Goal: Information Seeking & Learning: Check status

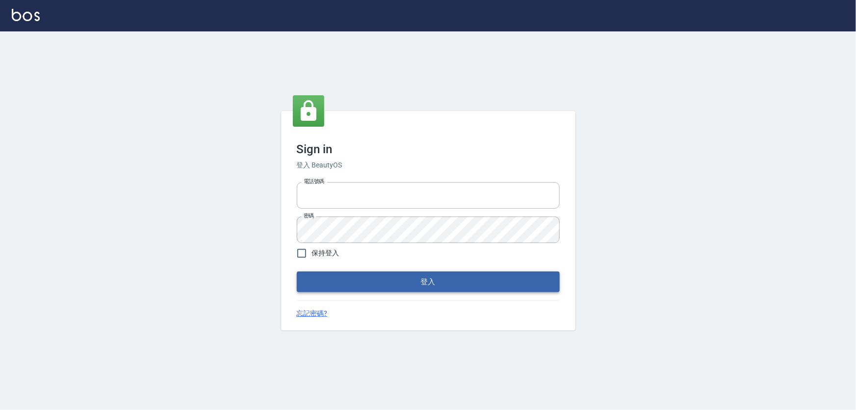
type input "0910068606"
click at [429, 284] on button "登入" at bounding box center [428, 281] width 263 height 21
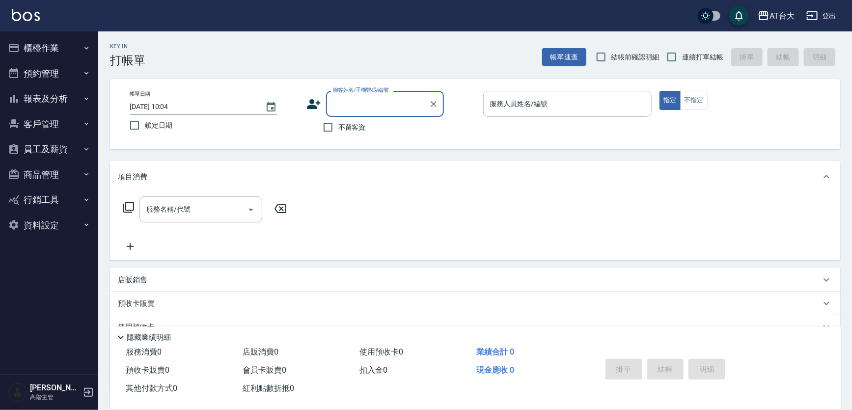
click at [53, 95] on button "報表及分析" at bounding box center [49, 99] width 90 height 26
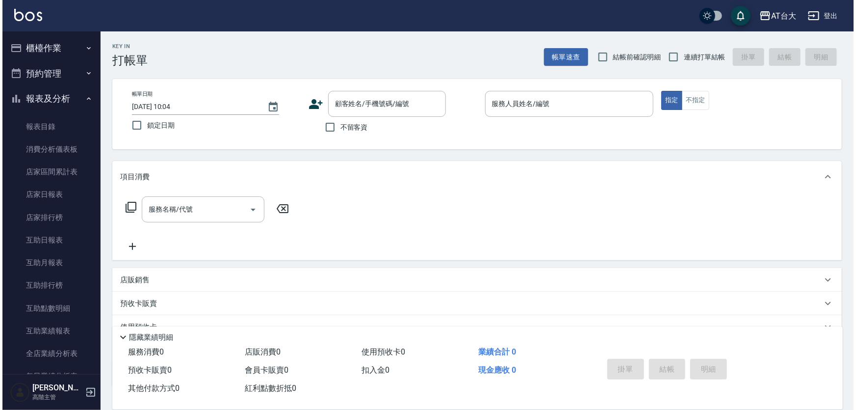
scroll to position [89, 0]
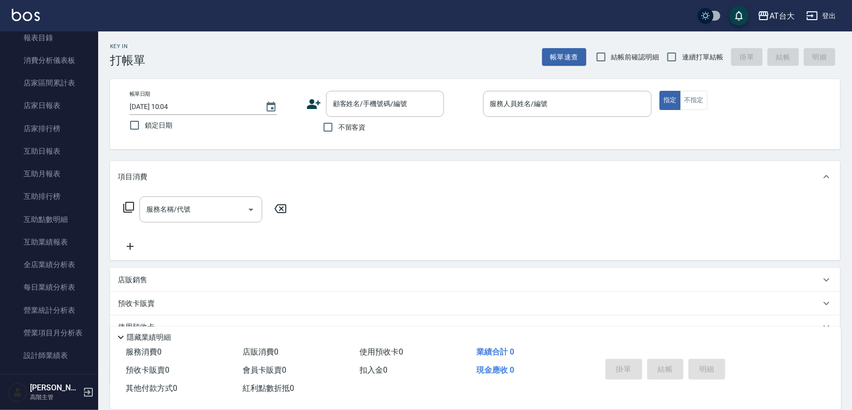
click at [775, 13] on div "AT台大" at bounding box center [781, 16] width 25 height 12
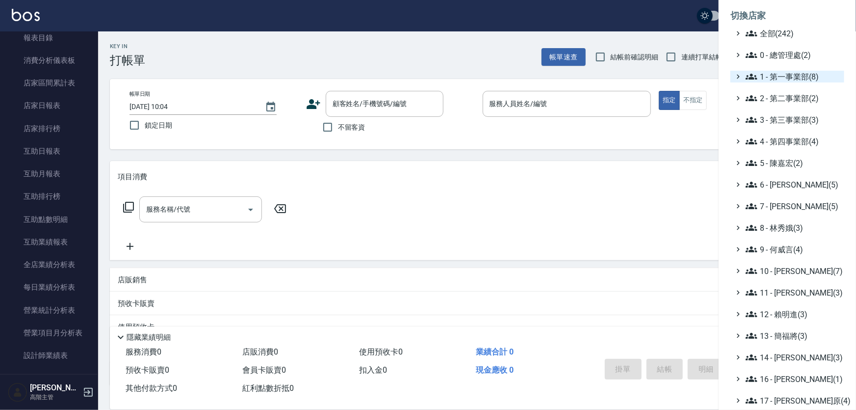
click at [807, 79] on span "1 - 第一事業部(8)" at bounding box center [793, 77] width 95 height 12
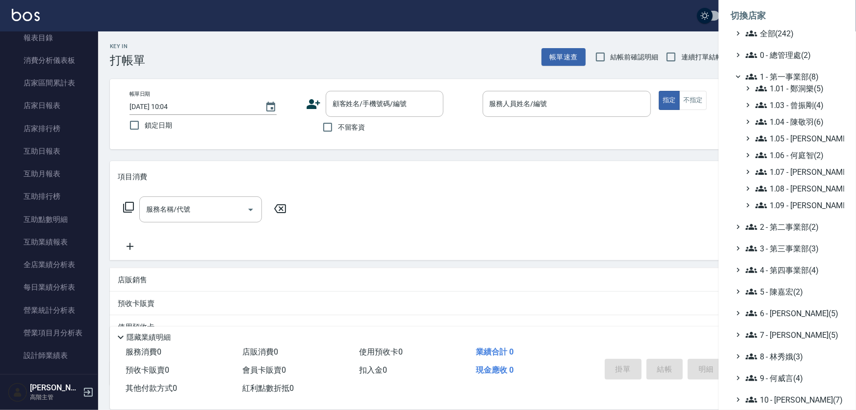
click at [807, 79] on span "1 - 第一事業部(8)" at bounding box center [793, 77] width 95 height 12
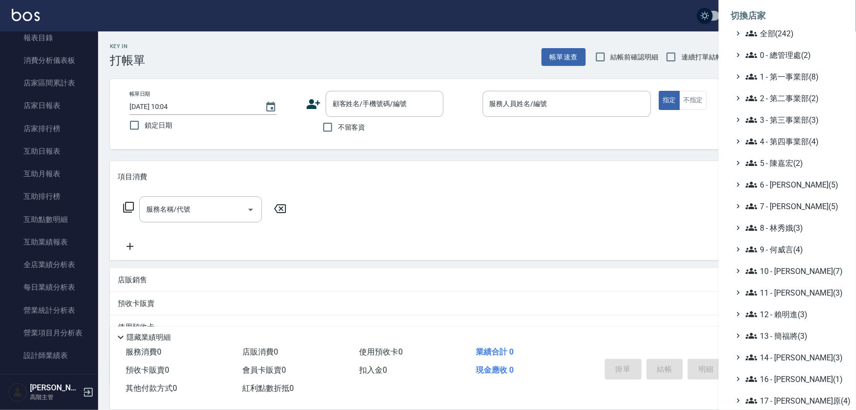
click at [807, 79] on span "1 - 第一事業部(8)" at bounding box center [793, 77] width 95 height 12
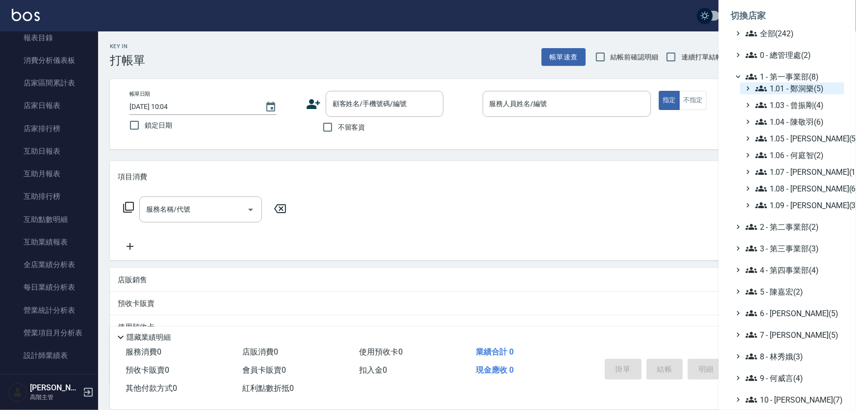
click at [807, 88] on span "1.01 - 鄭洞樂(5)" at bounding box center [798, 88] width 85 height 12
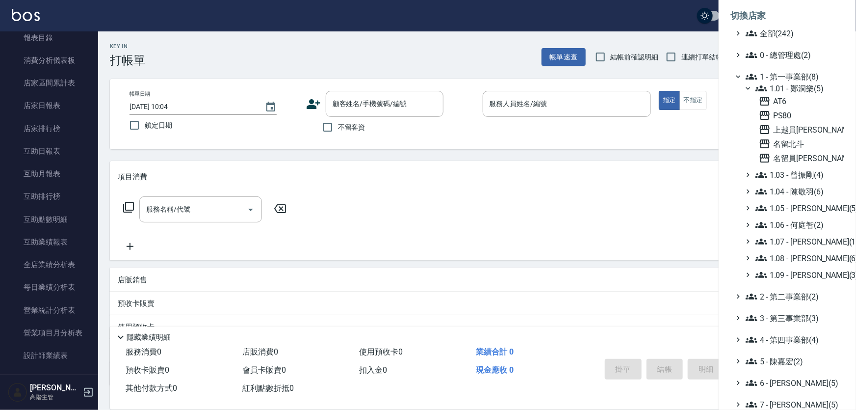
click at [807, 88] on span "1.01 - 鄭洞樂(5)" at bounding box center [798, 88] width 85 height 12
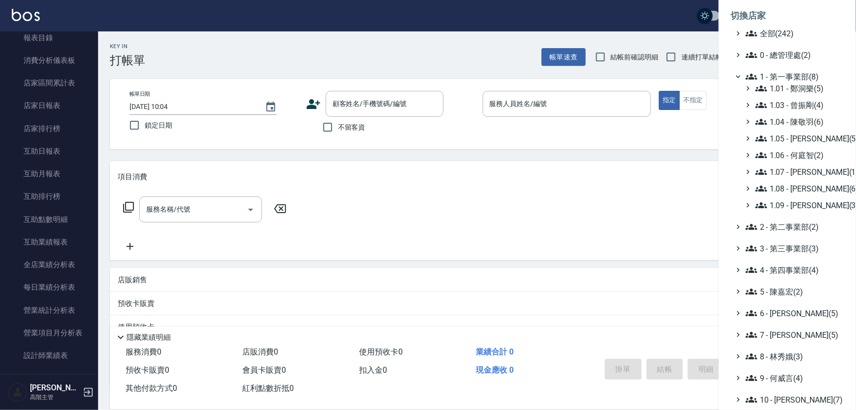
click at [807, 88] on span "1.01 - 鄭洞樂(5)" at bounding box center [798, 88] width 85 height 12
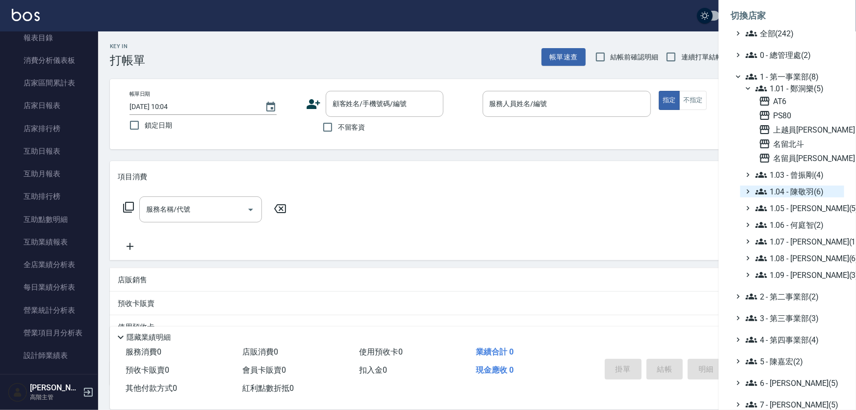
click at [801, 195] on span "1.04 - 陳敬羽(6)" at bounding box center [798, 192] width 85 height 12
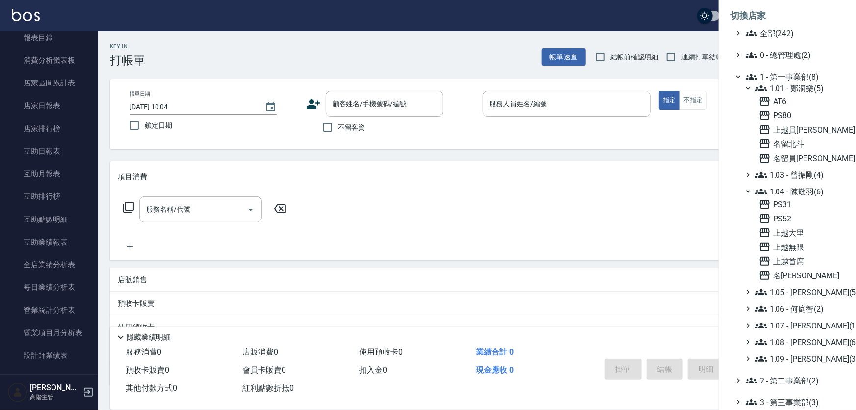
click at [801, 195] on span "1.04 - 陳敬羽(6)" at bounding box center [798, 192] width 85 height 12
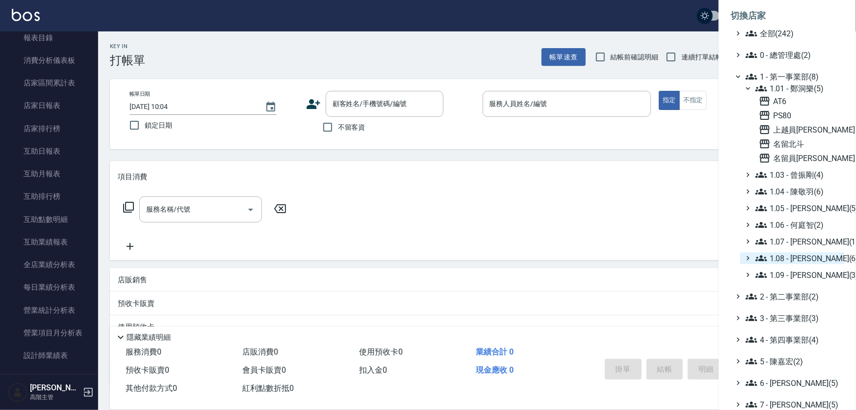
click at [802, 255] on span "1.08 - 張晉瑋(6)" at bounding box center [798, 258] width 85 height 12
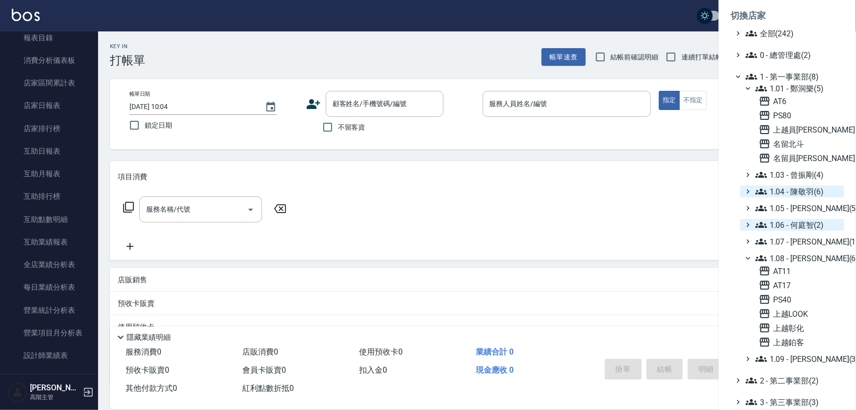
click at [805, 226] on span "1.06 - 何庭智(2)" at bounding box center [798, 225] width 85 height 12
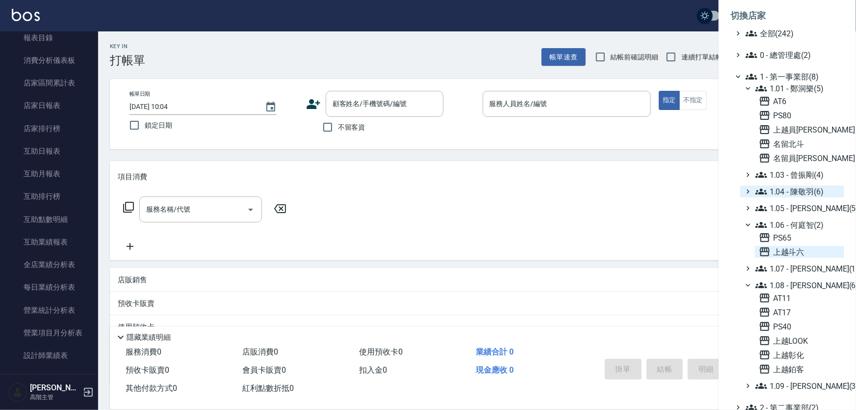
click at [798, 251] on span "上越斗六" at bounding box center [799, 252] width 81 height 12
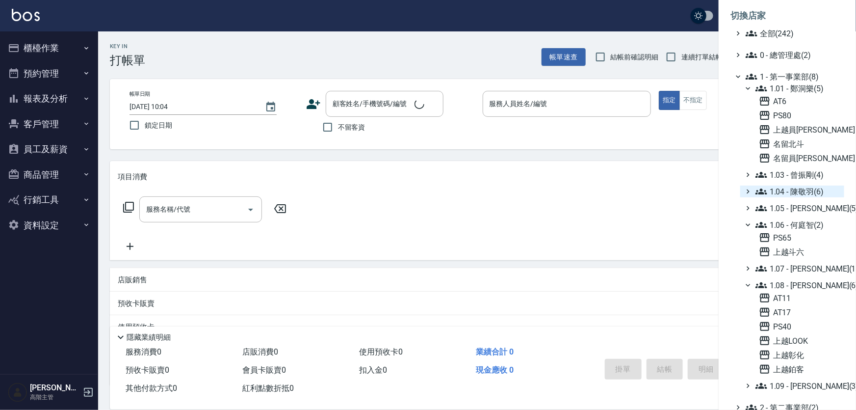
scroll to position [0, 0]
click at [798, 251] on span "上越斗六" at bounding box center [799, 252] width 81 height 12
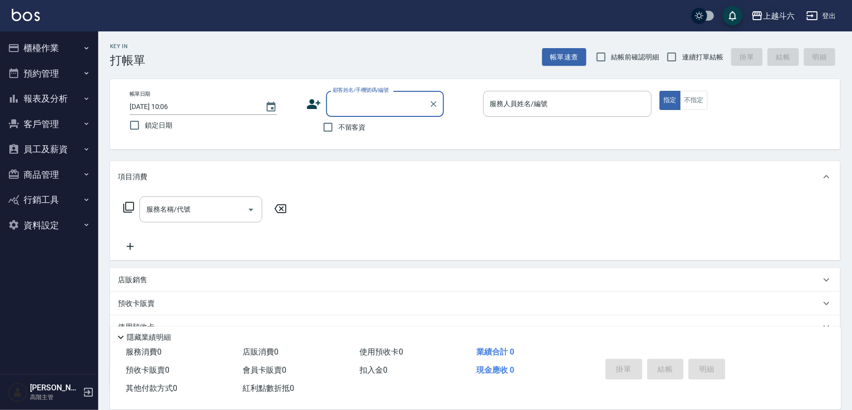
click at [765, 19] on div "上越斗六" at bounding box center [778, 16] width 31 height 12
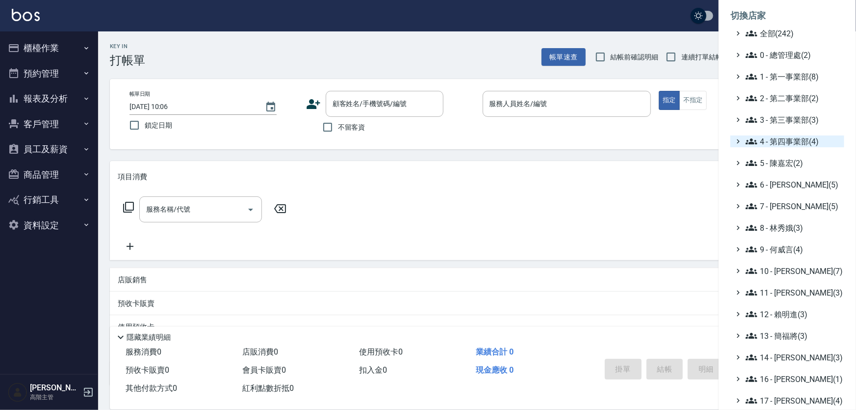
click at [777, 139] on span "4 - 第四事業部(4)" at bounding box center [793, 141] width 95 height 12
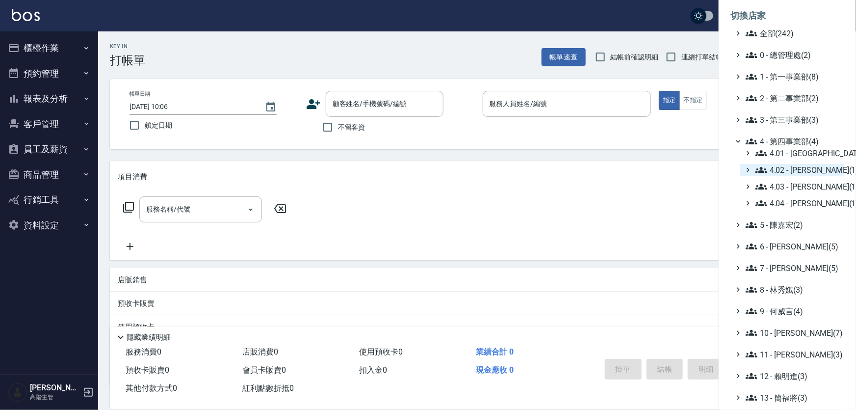
click at [784, 171] on span "4.02 - 吳國隆(1)" at bounding box center [798, 170] width 85 height 12
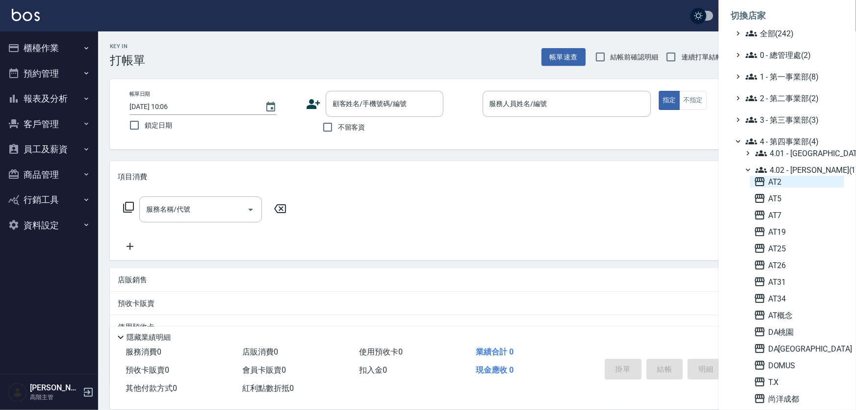
click at [779, 179] on span "AT2" at bounding box center [797, 182] width 86 height 12
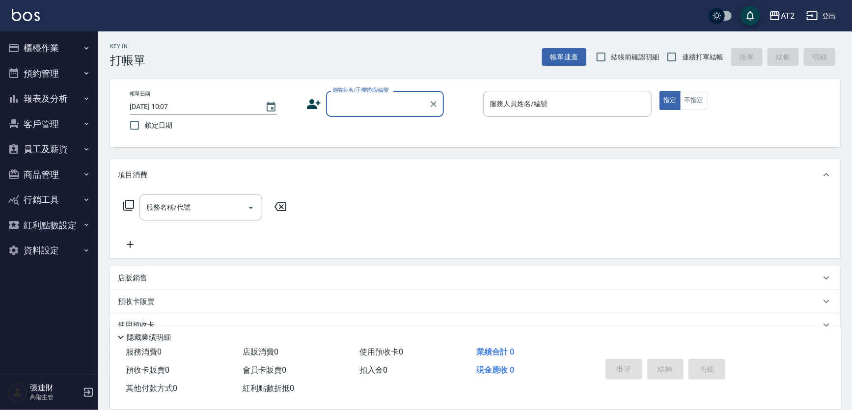
click at [53, 94] on button "報表及分析" at bounding box center [49, 99] width 90 height 26
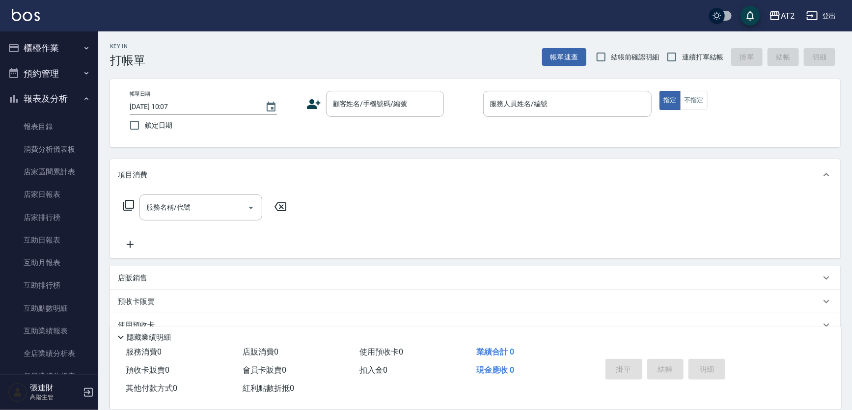
scroll to position [223, 0]
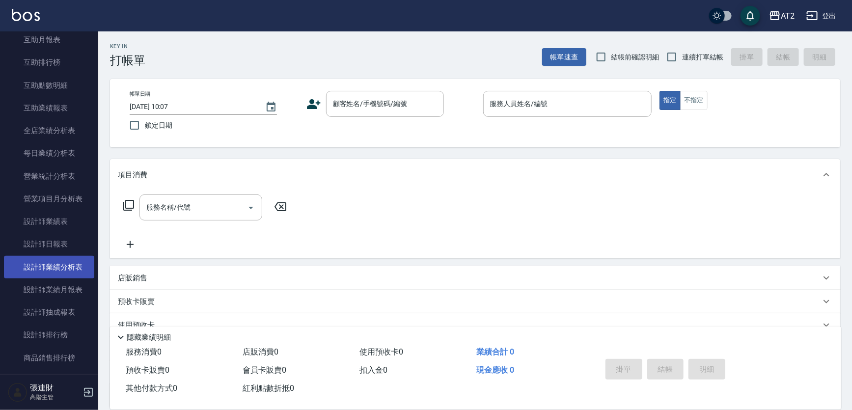
click at [61, 268] on link "設計師業績分析表" at bounding box center [49, 267] width 90 height 23
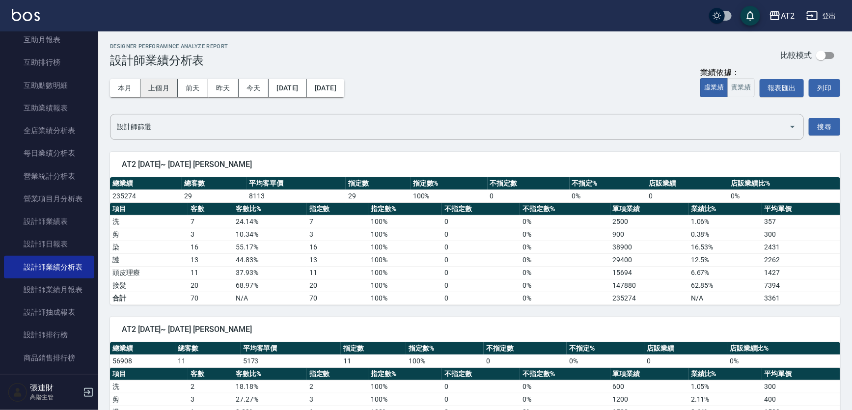
click at [164, 86] on button "上個月" at bounding box center [158, 88] width 37 height 18
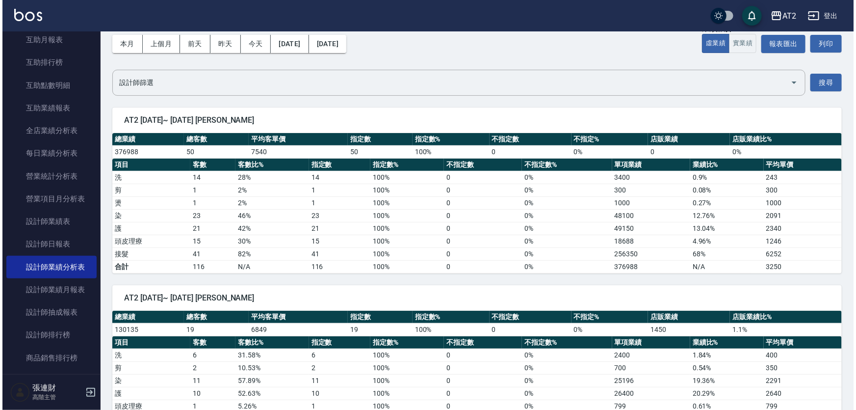
scroll to position [89, 0]
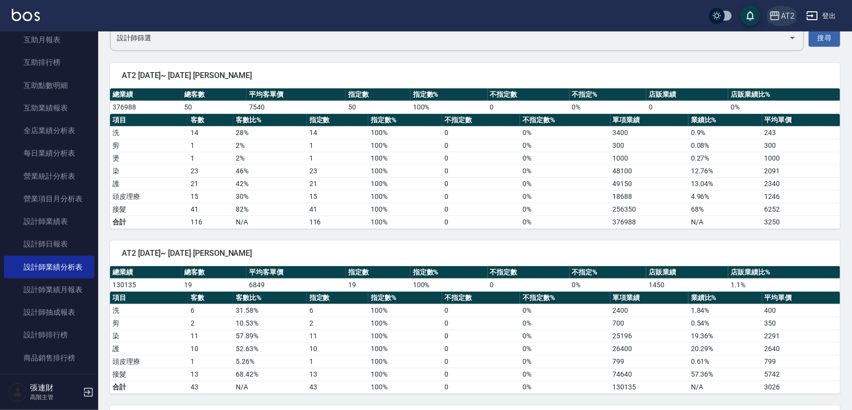
click at [784, 19] on div "AT2" at bounding box center [787, 16] width 14 height 12
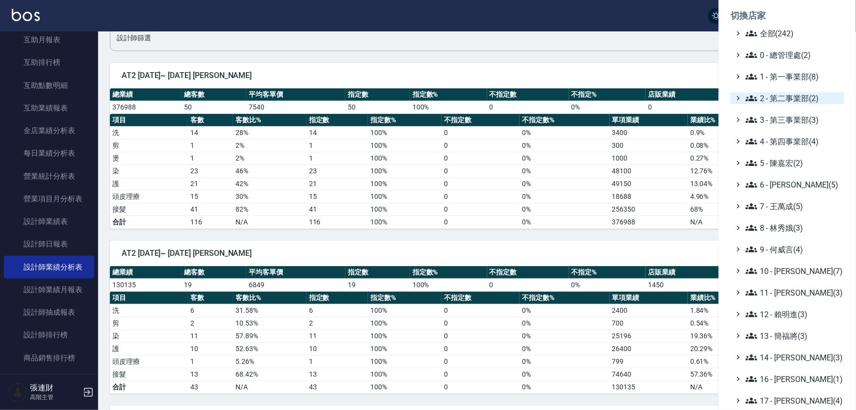
click at [794, 93] on span "2 - 第二事業部(2)" at bounding box center [793, 98] width 95 height 12
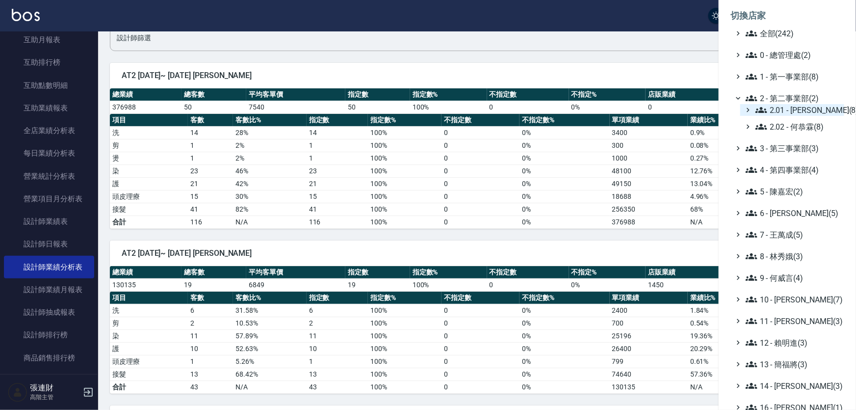
click at [793, 114] on span "2.01 - 李思敏(8)" at bounding box center [798, 110] width 85 height 12
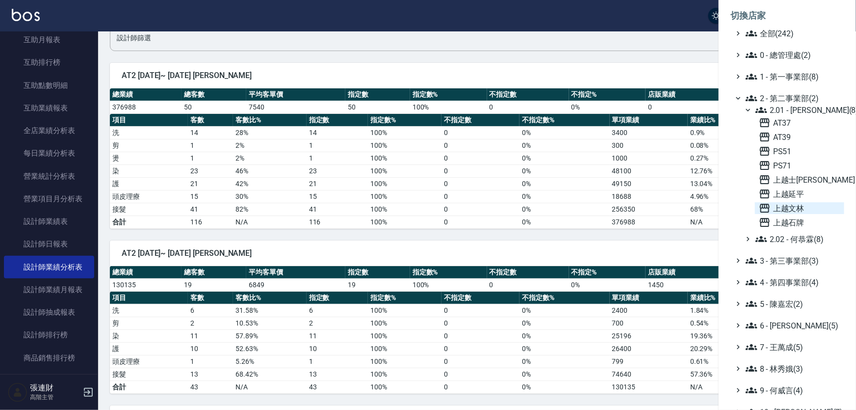
click at [790, 208] on span "上越文林" at bounding box center [799, 208] width 81 height 12
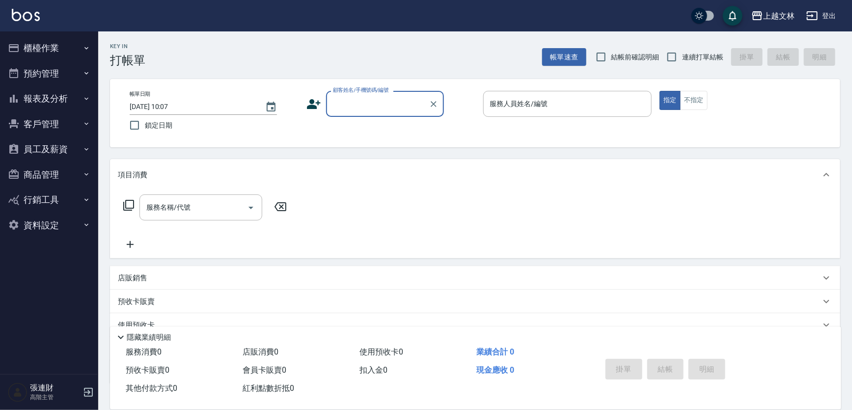
click at [49, 103] on button "報表及分析" at bounding box center [49, 99] width 90 height 26
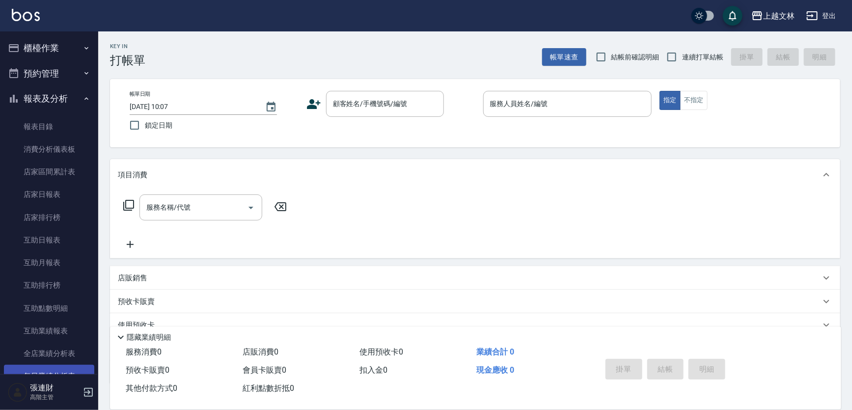
scroll to position [178, 0]
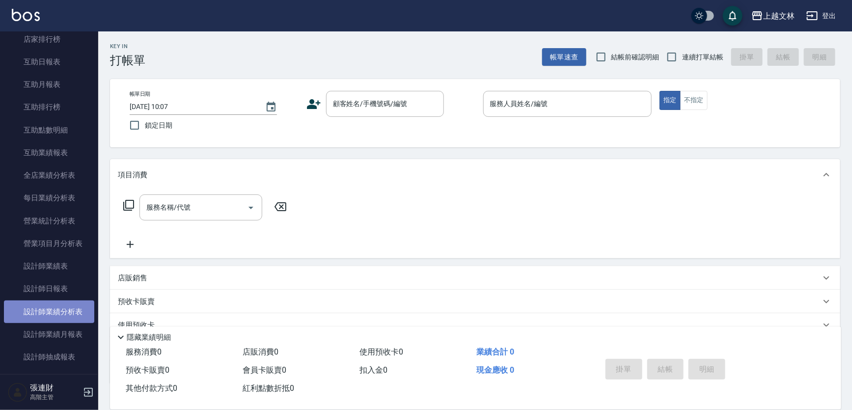
click at [49, 316] on link "設計師業績分析表" at bounding box center [49, 311] width 90 height 23
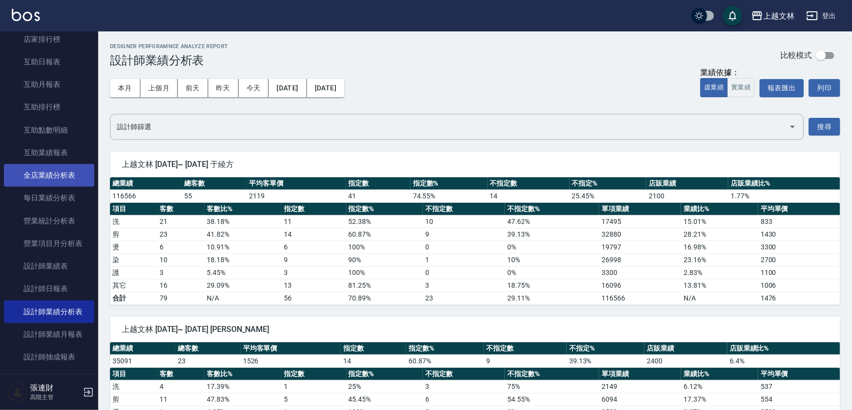
click at [63, 175] on link "全店業績分析表" at bounding box center [49, 175] width 90 height 23
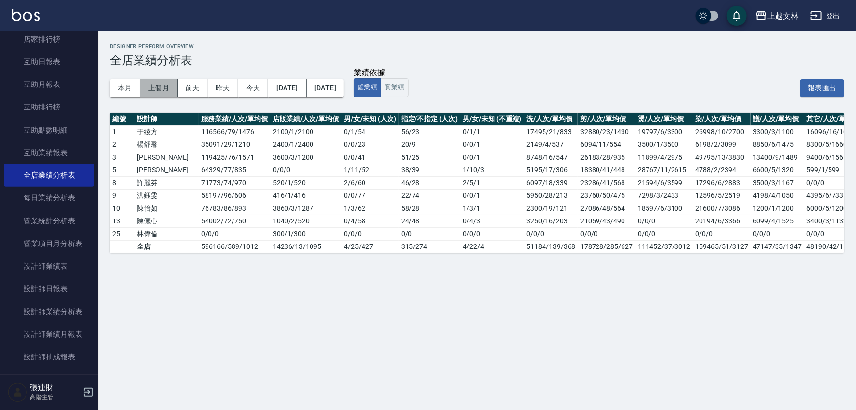
click at [156, 90] on button "上個月" at bounding box center [158, 88] width 37 height 18
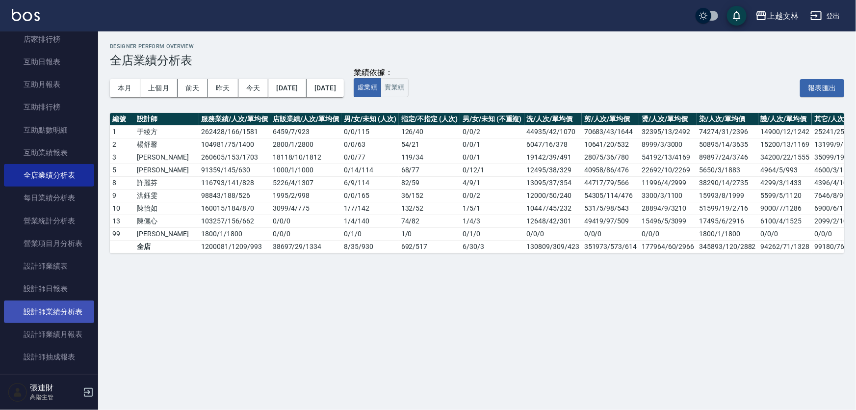
click at [59, 312] on link "設計師業績分析表" at bounding box center [49, 311] width 90 height 23
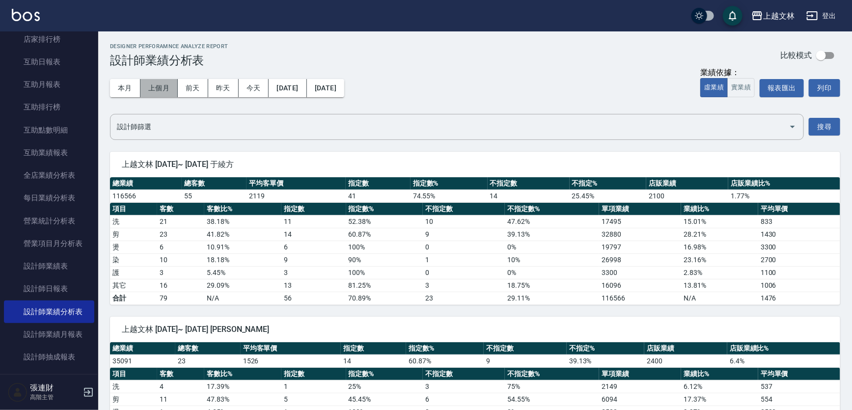
click at [160, 91] on button "上個月" at bounding box center [158, 88] width 37 height 18
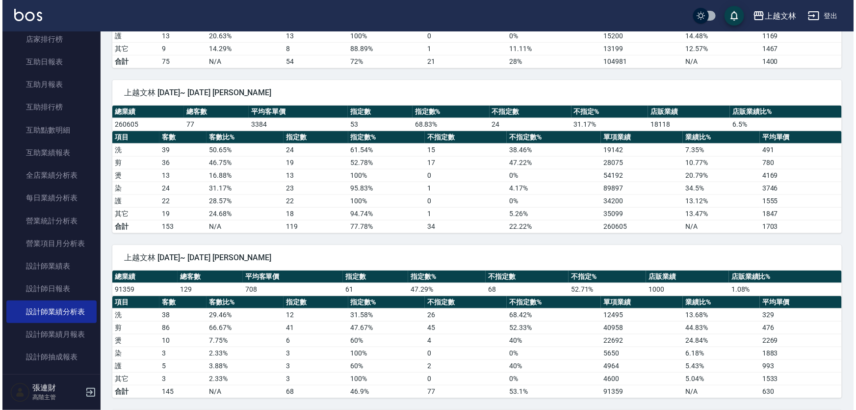
scroll to position [178, 0]
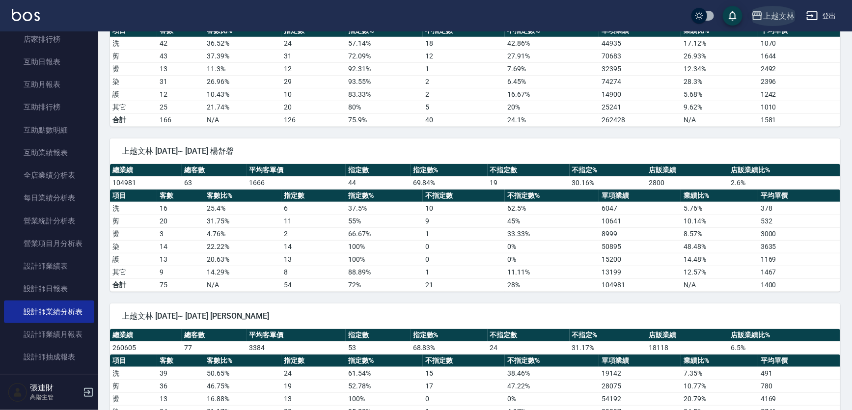
click at [771, 16] on div "上越文林" at bounding box center [778, 16] width 31 height 12
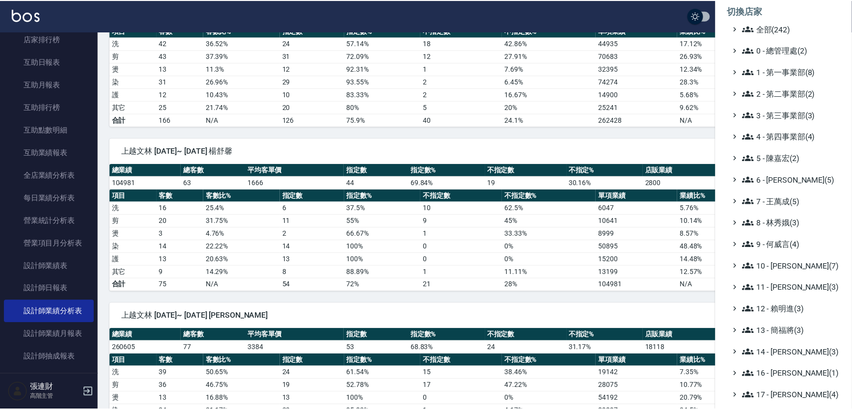
scroll to position [0, 0]
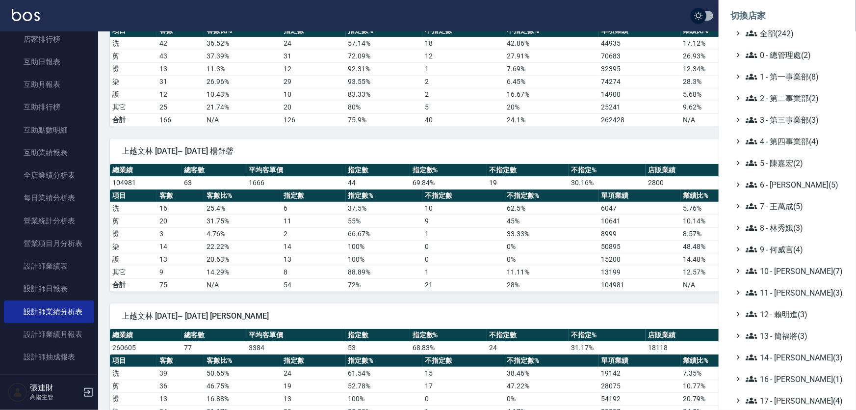
click at [642, 113] on div at bounding box center [428, 205] width 856 height 410
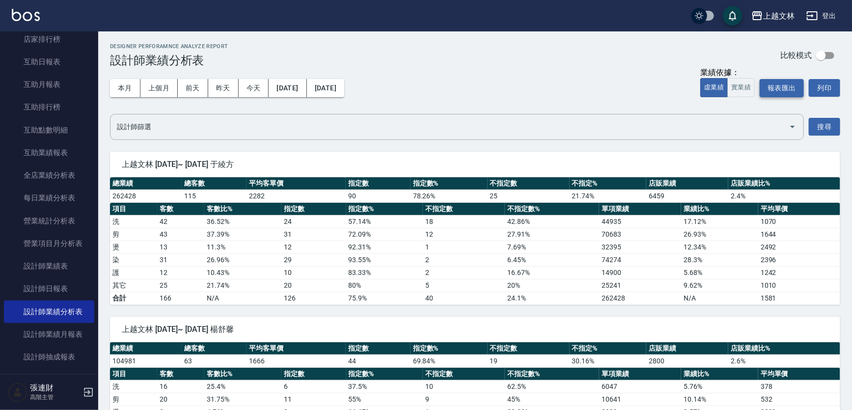
click at [788, 86] on button "報表匯出" at bounding box center [781, 88] width 44 height 18
